Goal: Information Seeking & Learning: Learn about a topic

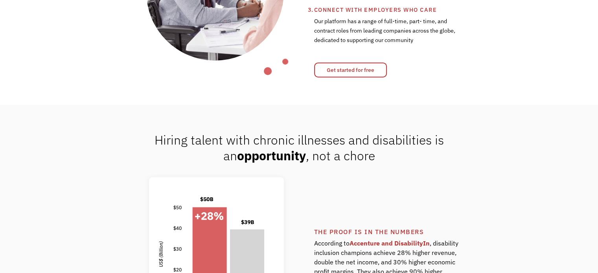
scroll to position [433, 0]
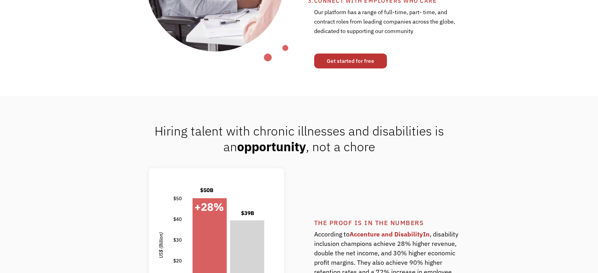
click at [339, 59] on link "Get started for free" at bounding box center [350, 60] width 73 height 15
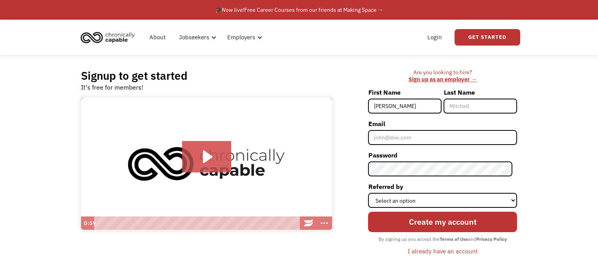
type input "Allyson"
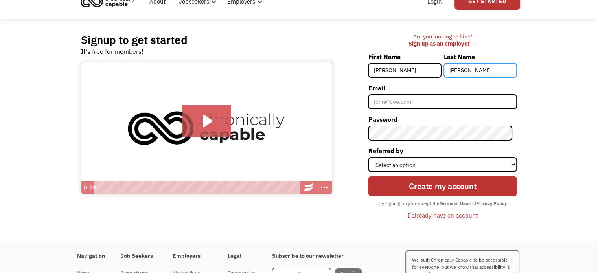
scroll to position [79, 0]
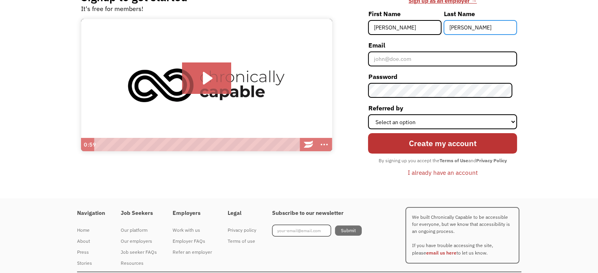
type input "Dorsey"
click at [429, 173] on div "I already have an account" at bounding box center [443, 172] width 70 height 9
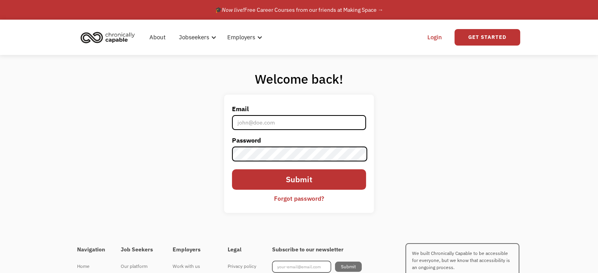
click at [289, 120] on input "Email" at bounding box center [299, 122] width 134 height 15
type input "[EMAIL_ADDRESS][DOMAIN_NAME]"
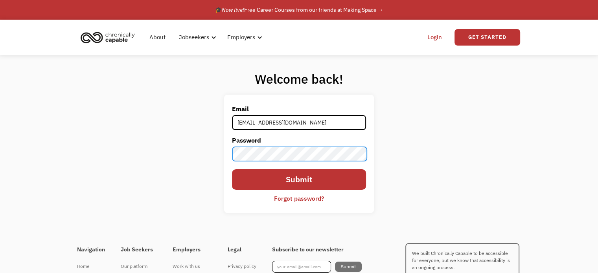
click at [232, 170] on input "Submit" at bounding box center [299, 180] width 134 height 20
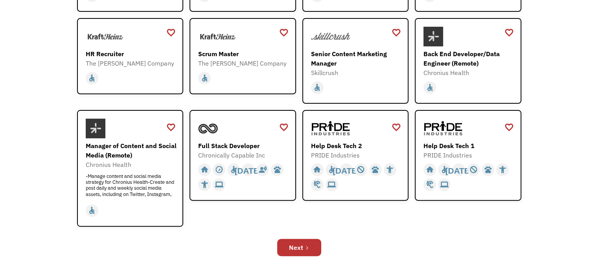
scroll to position [197, 0]
click at [459, 146] on div "Help Desk Tech 1" at bounding box center [469, 145] width 91 height 9
click at [239, 127] on div at bounding box center [243, 128] width 91 height 20
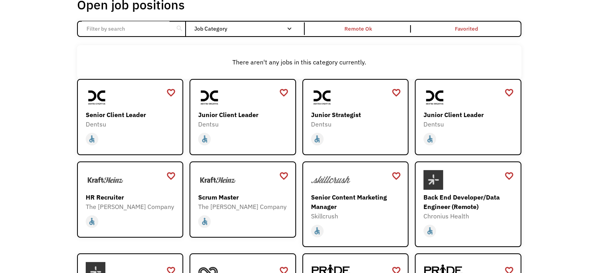
scroll to position [39, 0]
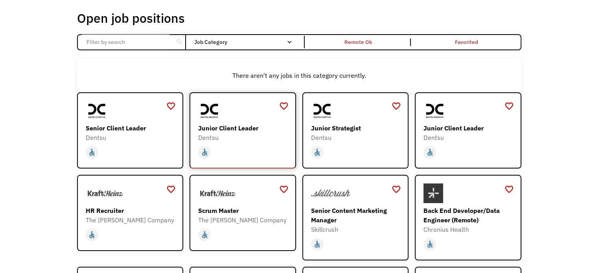
click at [273, 140] on div "Dentsu" at bounding box center [243, 137] width 91 height 9
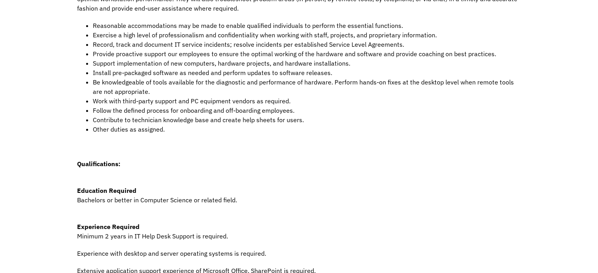
scroll to position [157, 0]
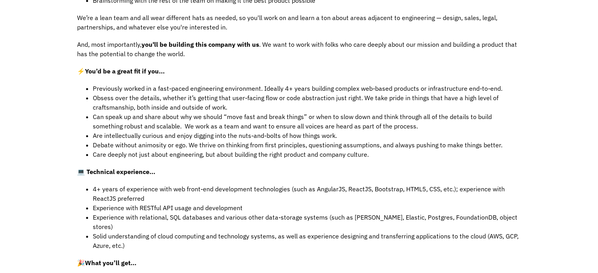
scroll to position [315, 0]
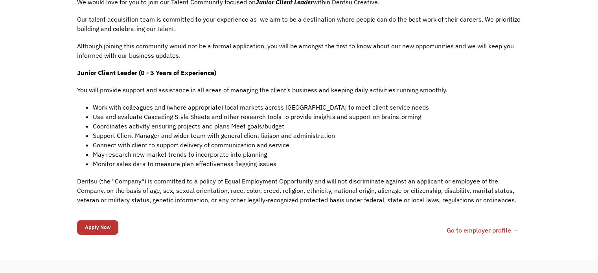
scroll to position [157, 0]
